Goal: Transaction & Acquisition: Book appointment/travel/reservation

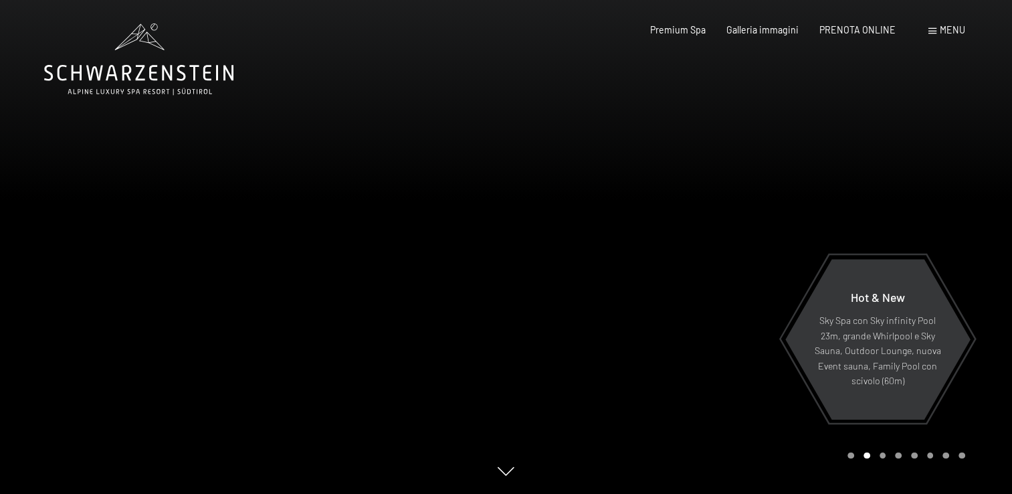
click at [945, 27] on span "Menu" at bounding box center [952, 29] width 25 height 11
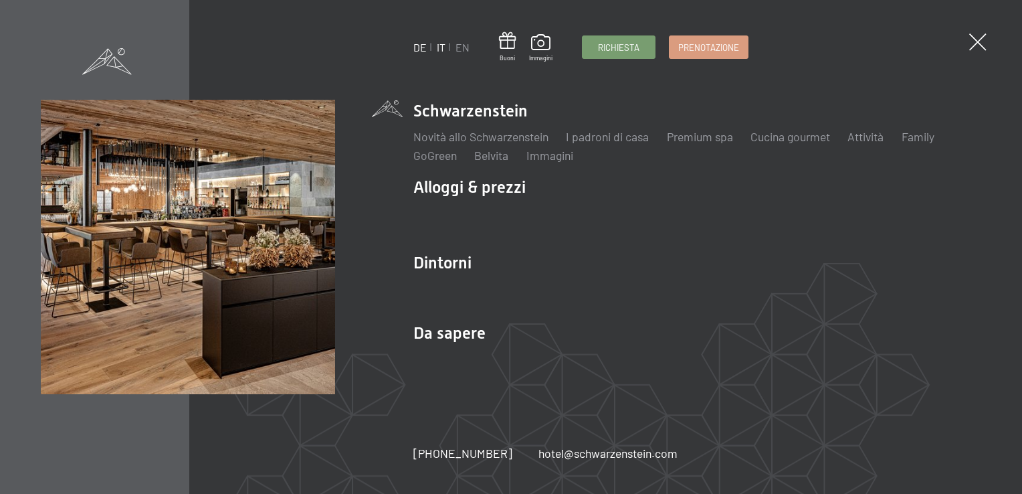
click at [417, 47] on link "DE" at bounding box center [419, 47] width 13 height 13
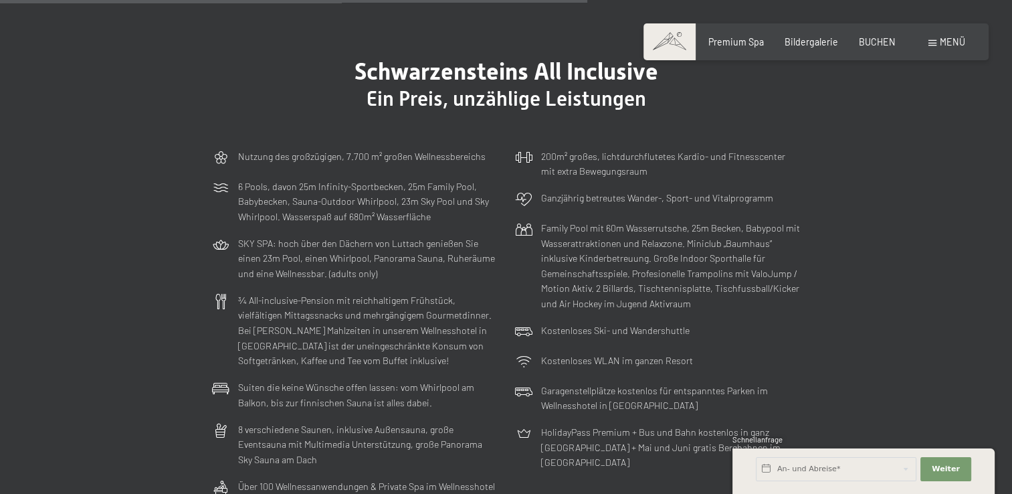
scroll to position [3277, 0]
click at [869, 45] on div "BUCHEN" at bounding box center [877, 39] width 37 height 13
click at [872, 41] on span "BUCHEN" at bounding box center [877, 39] width 37 height 11
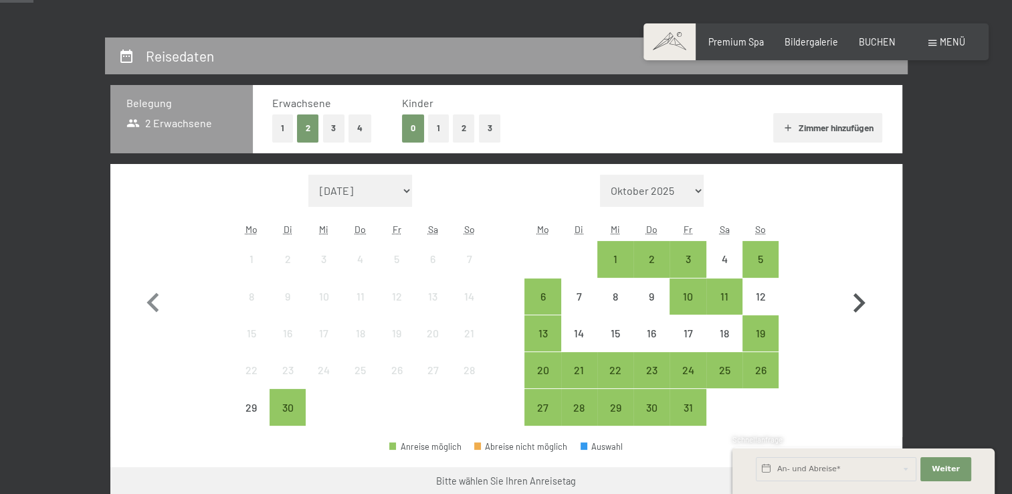
scroll to position [67, 0]
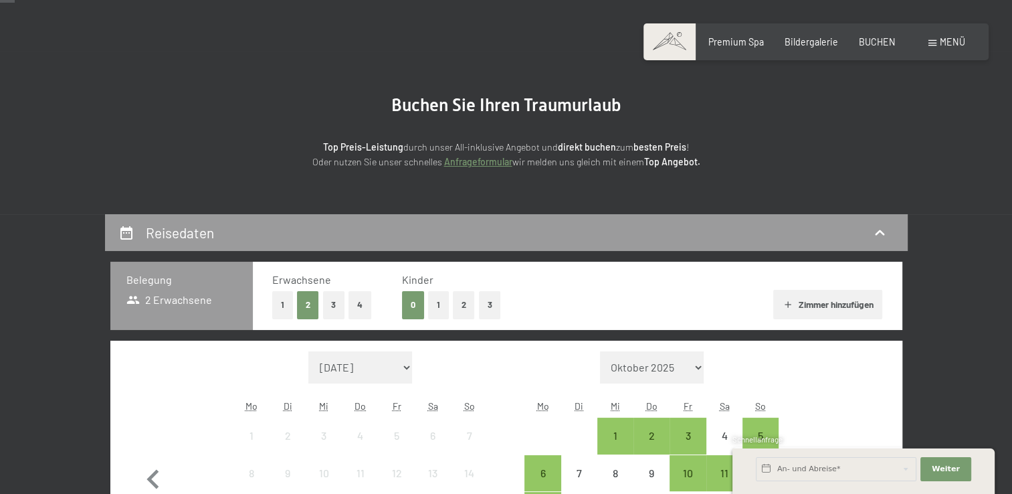
click at [439, 300] on button "1" at bounding box center [438, 304] width 21 height 27
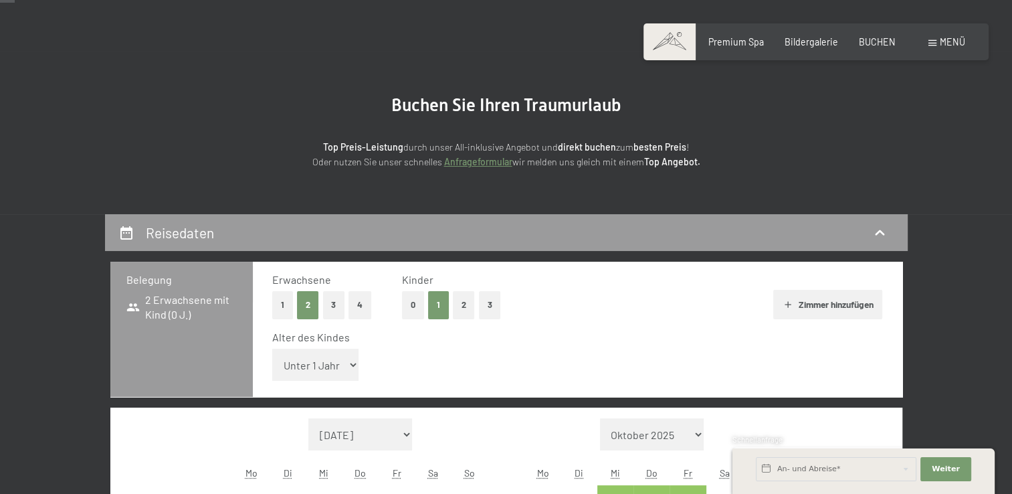
click at [329, 363] on select "Unter 1 Jahr 1 Jahr 2 Jahre 3 Jahre 4 Jahre 5 Jahre 6 Jahre 7 Jahre 8 Jahre 9 J…" at bounding box center [315, 364] width 87 height 32
select select "11"
click at [272, 348] on select "Unter 1 Jahr 1 Jahr 2 Jahre 3 Jahre 4 Jahre 5 Jahre 6 Jahre 7 Jahre 8 Jahre 9 J…" at bounding box center [315, 364] width 87 height 32
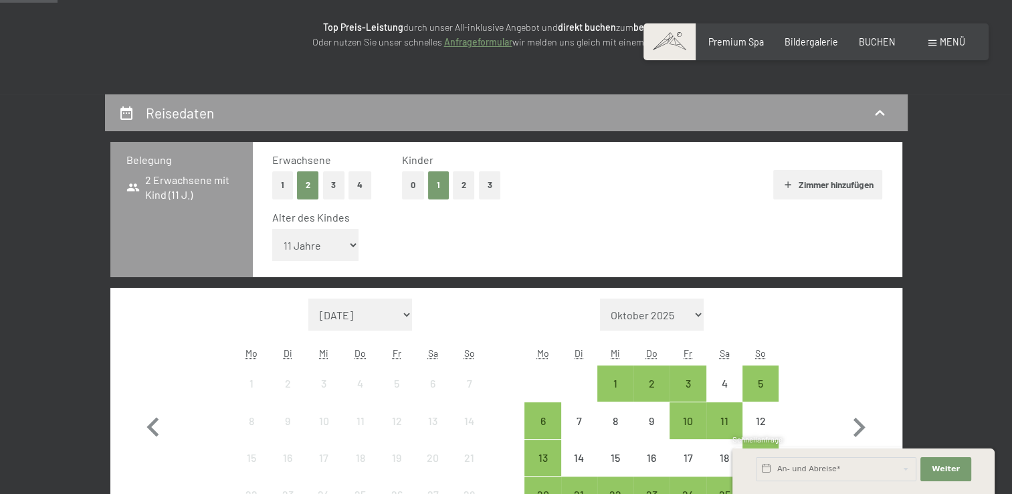
scroll to position [268, 0]
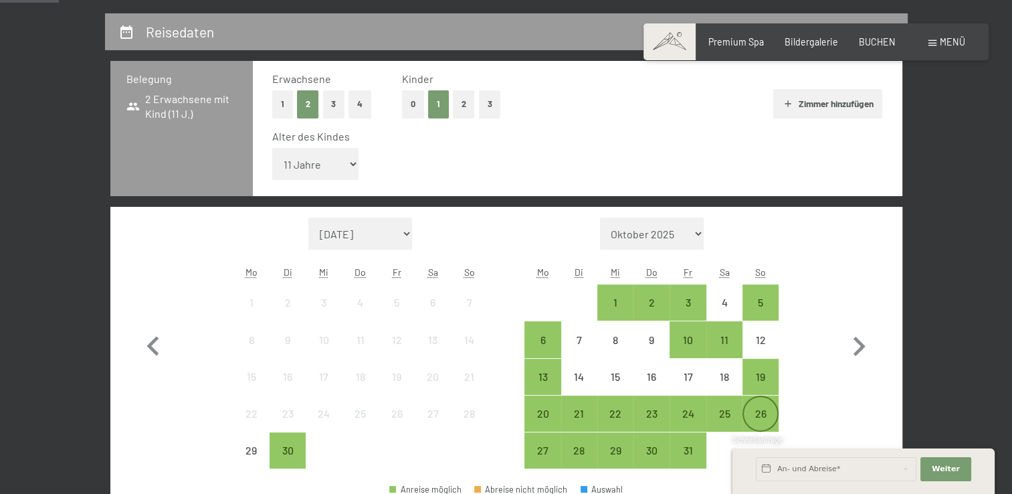
click at [759, 410] on div "26" at bounding box center [760, 424] width 33 height 33
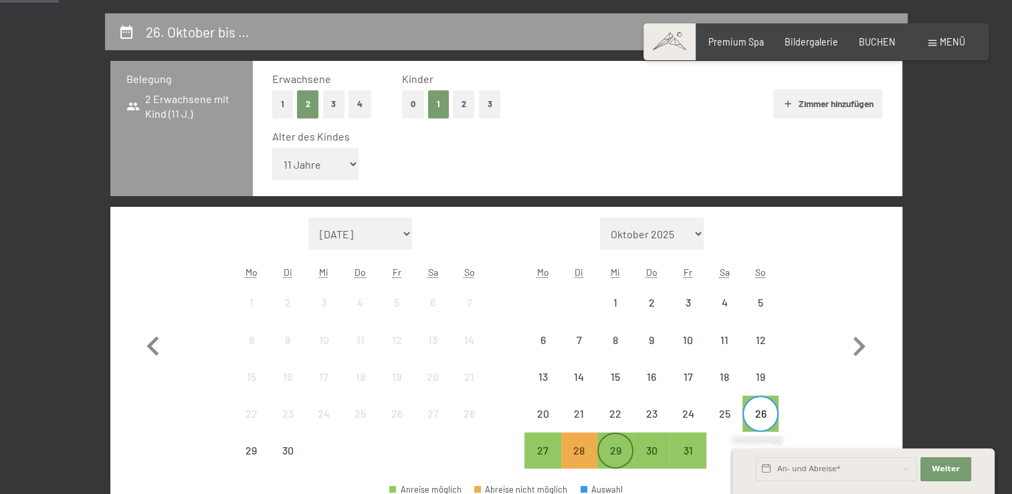
click at [615, 447] on div "29" at bounding box center [615, 461] width 33 height 33
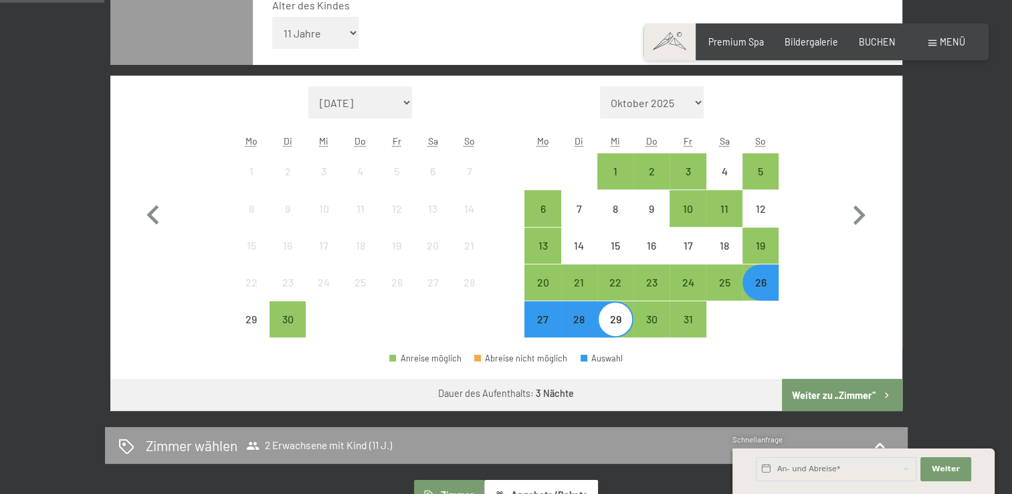
scroll to position [468, 0]
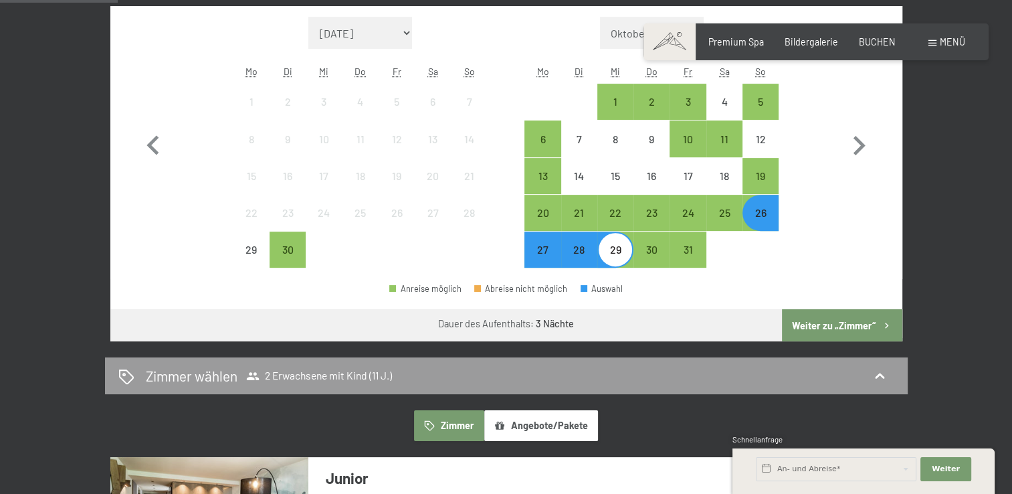
click at [821, 321] on button "Weiter zu „Zimmer“" at bounding box center [842, 325] width 120 height 32
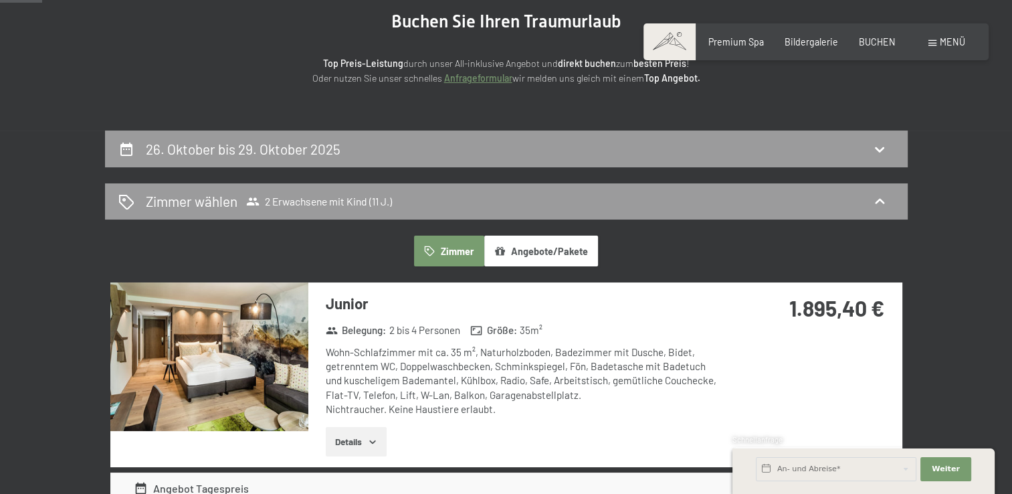
scroll to position [147, 0]
